Goal: Navigation & Orientation: Find specific page/section

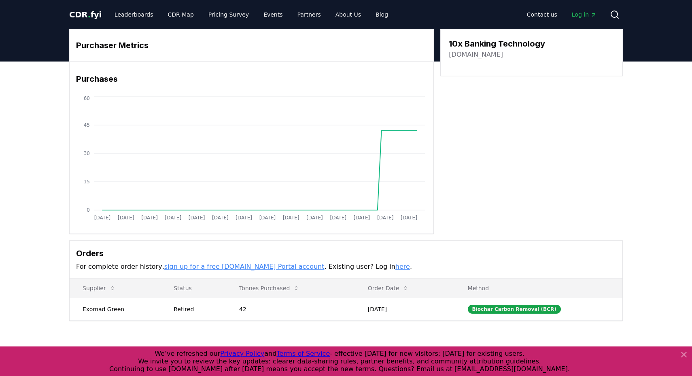
click at [687, 353] on icon at bounding box center [684, 355] width 10 height 10
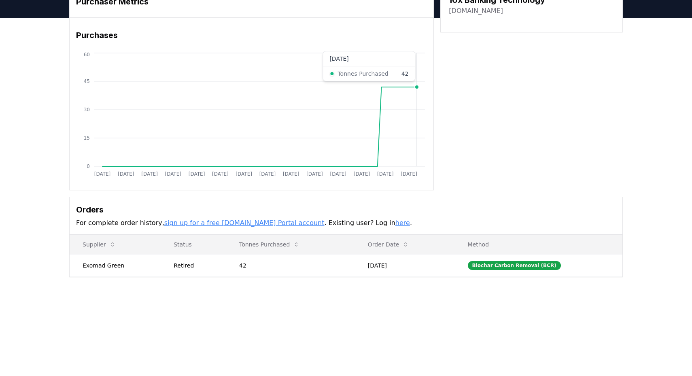
scroll to position [61, 0]
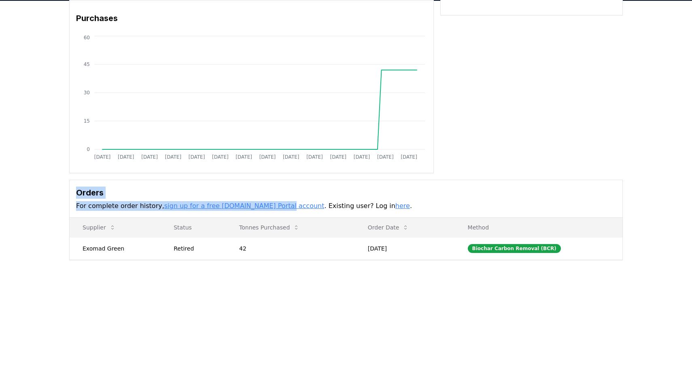
drag, startPoint x: 420, startPoint y: 185, endPoint x: 262, endPoint y: 209, distance: 159.7
click at [270, 206] on div "Orders For complete order history, sign up for a free [DOMAIN_NAME] Portal acco…" at bounding box center [346, 199] width 553 height 38
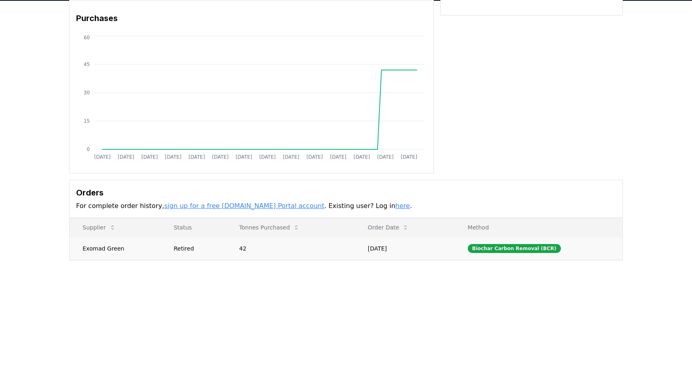
click at [109, 255] on td "Exomad Green" at bounding box center [115, 248] width 91 height 22
click at [111, 248] on td "Exomad Green" at bounding box center [115, 248] width 91 height 22
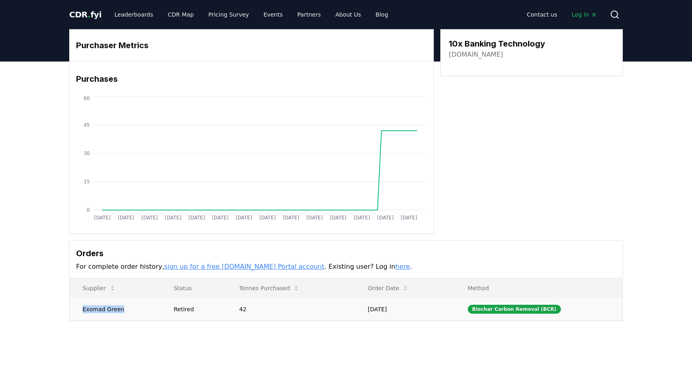
drag, startPoint x: 121, startPoint y: 308, endPoint x: 79, endPoint y: 310, distance: 41.8
click at [79, 310] on td "Exomad Green" at bounding box center [115, 309] width 91 height 22
copy td "Exomad Green"
click at [92, 285] on button "Supplier" at bounding box center [99, 288] width 46 height 16
click at [177, 14] on link "CDR Map" at bounding box center [181, 14] width 39 height 15
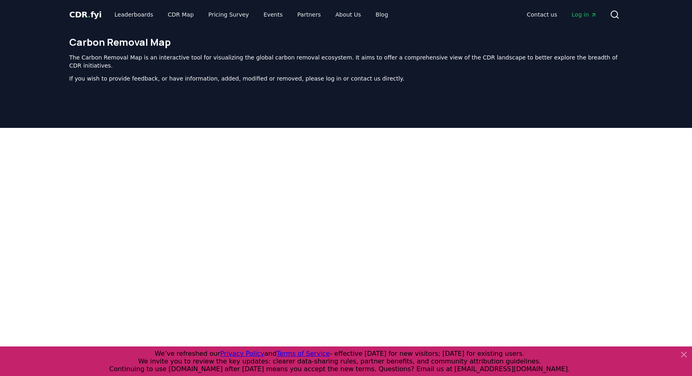
click at [88, 14] on span "." at bounding box center [89, 15] width 3 height 10
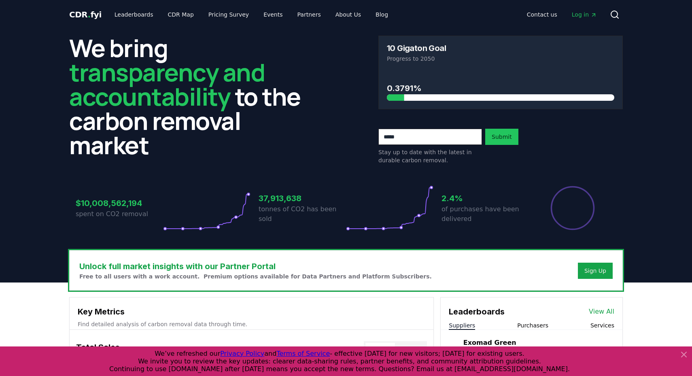
click at [689, 356] on div at bounding box center [346, 362] width 692 height 30
click at [685, 355] on icon at bounding box center [684, 354] width 5 height 5
